Goal: Transaction & Acquisition: Download file/media

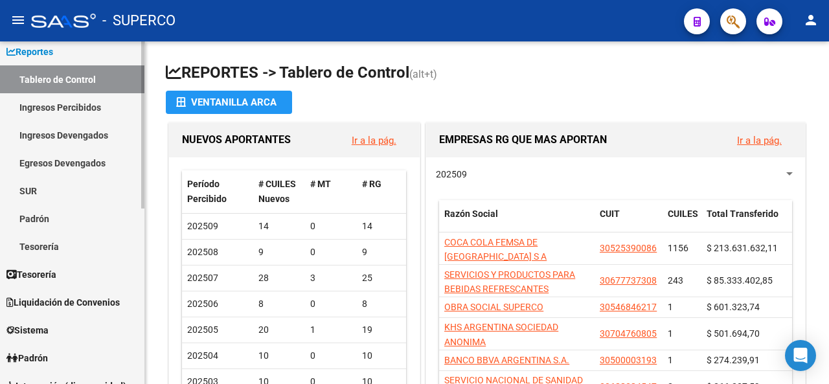
scroll to position [130, 0]
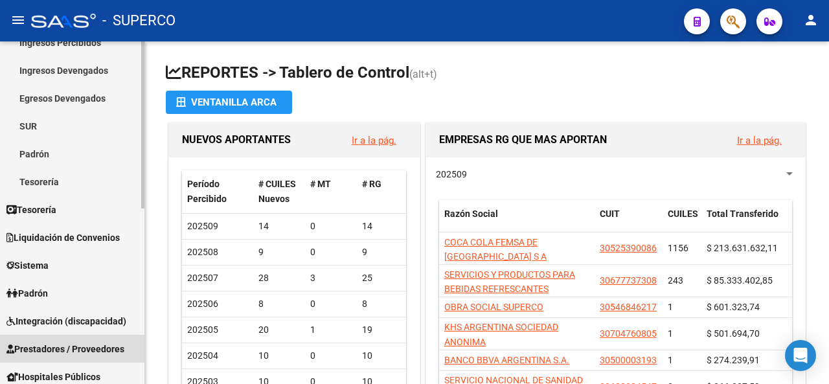
click at [82, 346] on span "Prestadores / Proveedores" at bounding box center [65, 349] width 118 height 14
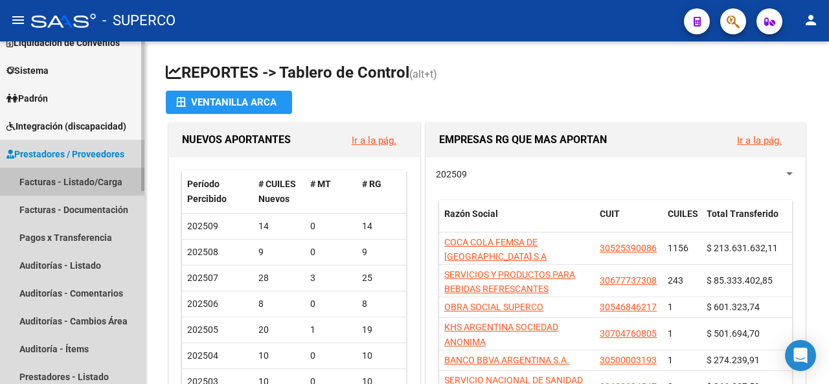
click at [74, 177] on link "Facturas - Listado/Carga" at bounding box center [72, 182] width 144 height 28
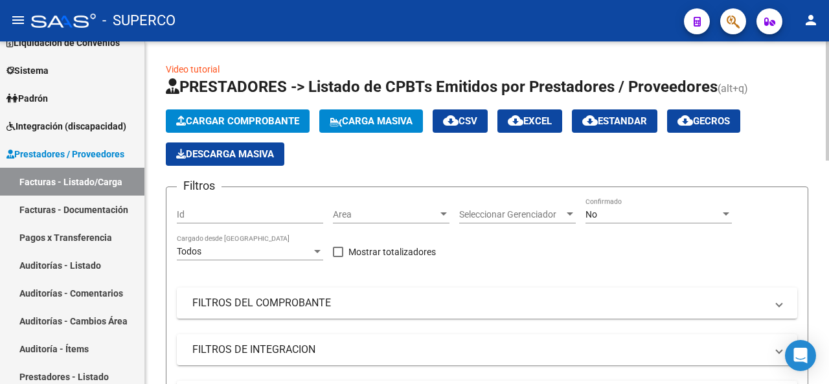
click at [229, 218] on input "Id" at bounding box center [250, 214] width 146 height 11
paste input "12695"
type input "12695"
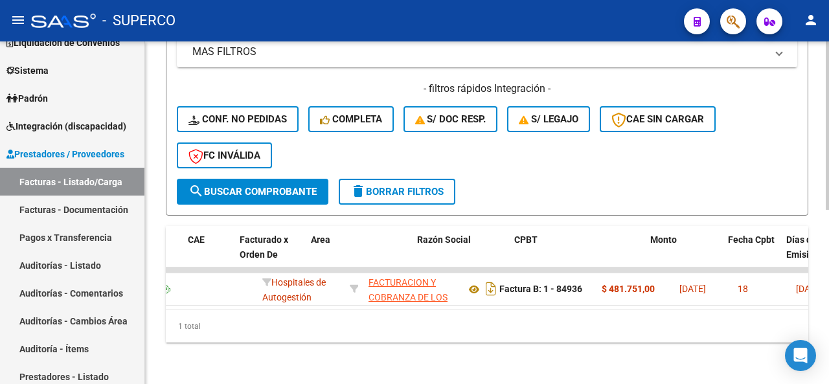
scroll to position [0, 123]
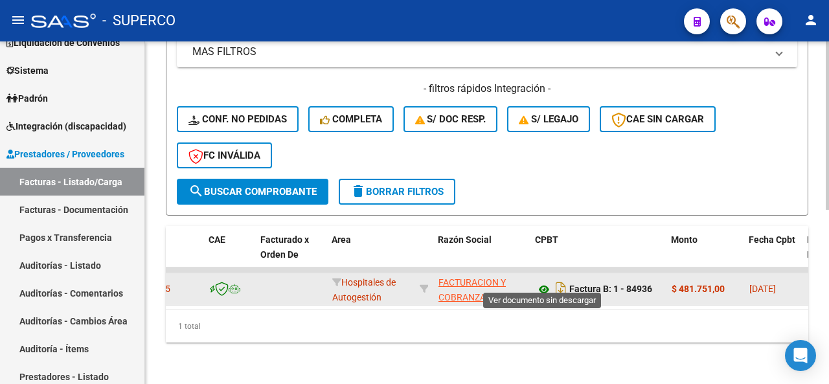
click at [547, 282] on icon at bounding box center [544, 290] width 17 height 16
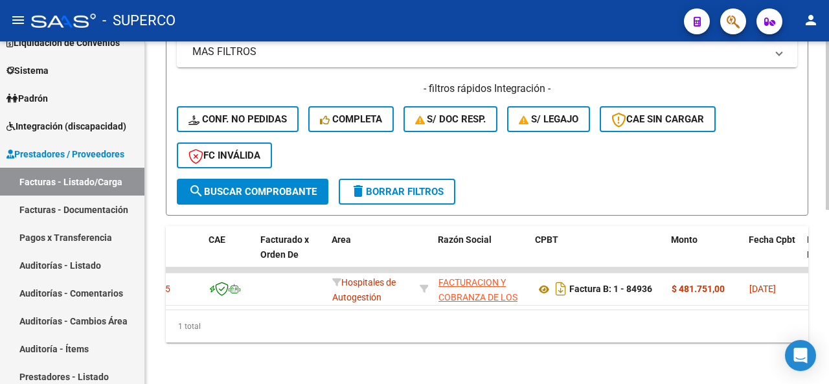
scroll to position [0, 0]
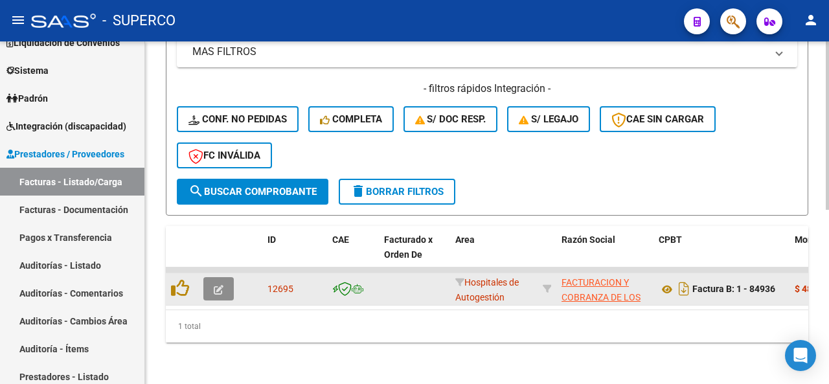
click at [218, 285] on icon "button" at bounding box center [219, 290] width 10 height 10
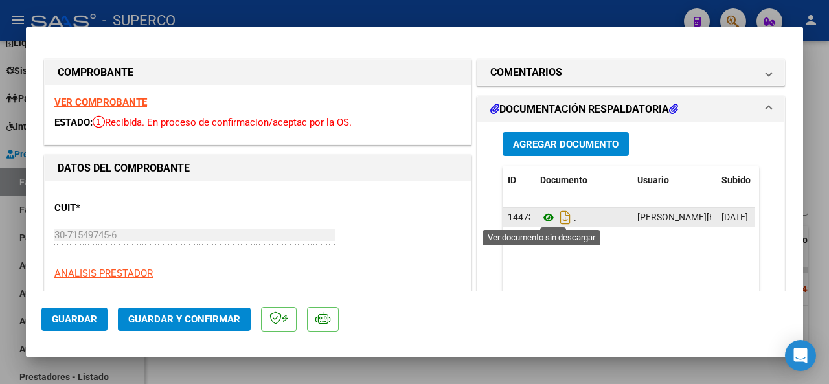
click at [547, 222] on icon at bounding box center [548, 218] width 17 height 16
